Goal: Navigation & Orientation: Find specific page/section

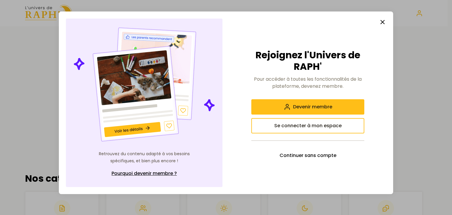
click at [383, 21] on icon "button" at bounding box center [382, 22] width 7 height 7
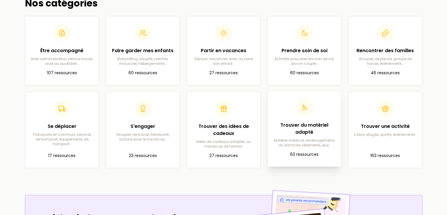
scroll to position [185, 0]
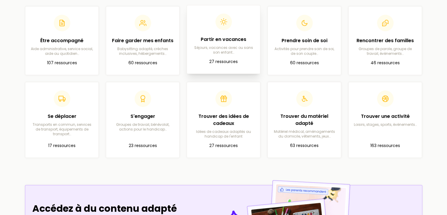
click at [230, 37] on h2 "Partir en vacances" at bounding box center [224, 39] width 64 height 7
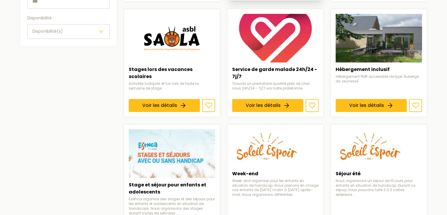
scroll to position [235, 0]
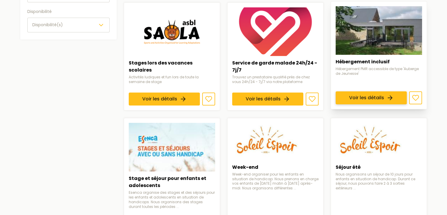
click at [361, 98] on link "Voir les détails" at bounding box center [371, 97] width 71 height 13
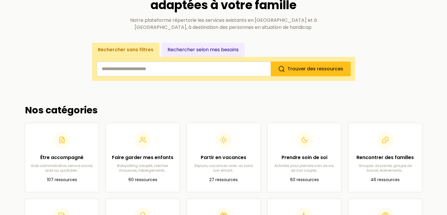
scroll to position [67, 0]
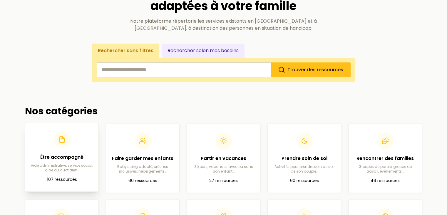
click at [58, 158] on h2 "Être accompagné" at bounding box center [62, 156] width 64 height 7
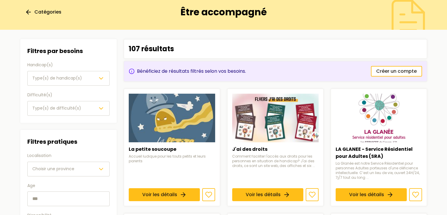
scroll to position [12, 0]
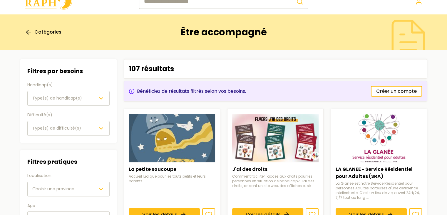
scroll to position [67, 0]
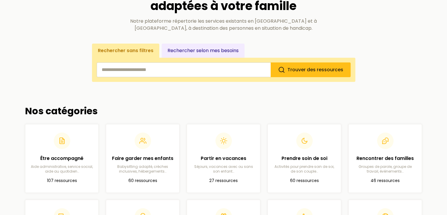
click at [205, 51] on button "Rechercher selon mes besoins" at bounding box center [203, 51] width 83 height 14
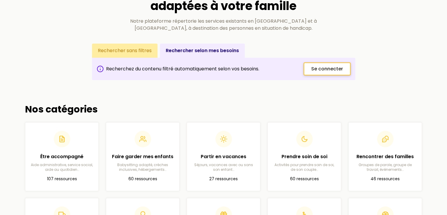
click at [321, 67] on span "Se connecter" at bounding box center [327, 68] width 32 height 7
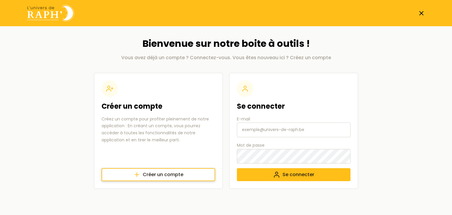
click at [167, 174] on span "Créer un compte" at bounding box center [163, 174] width 41 height 7
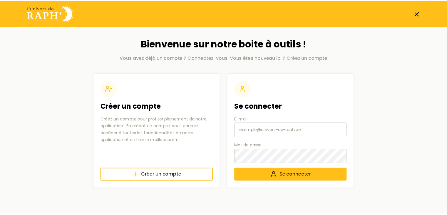
scroll to position [67, 0]
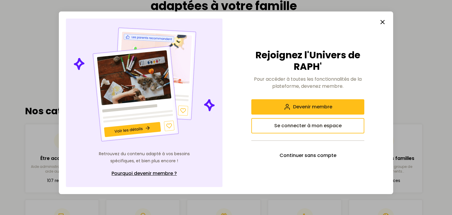
click at [381, 21] on line "button" at bounding box center [382, 22] width 4 height 4
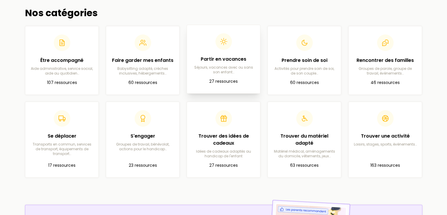
scroll to position [156, 0]
